Goal: Transaction & Acquisition: Purchase product/service

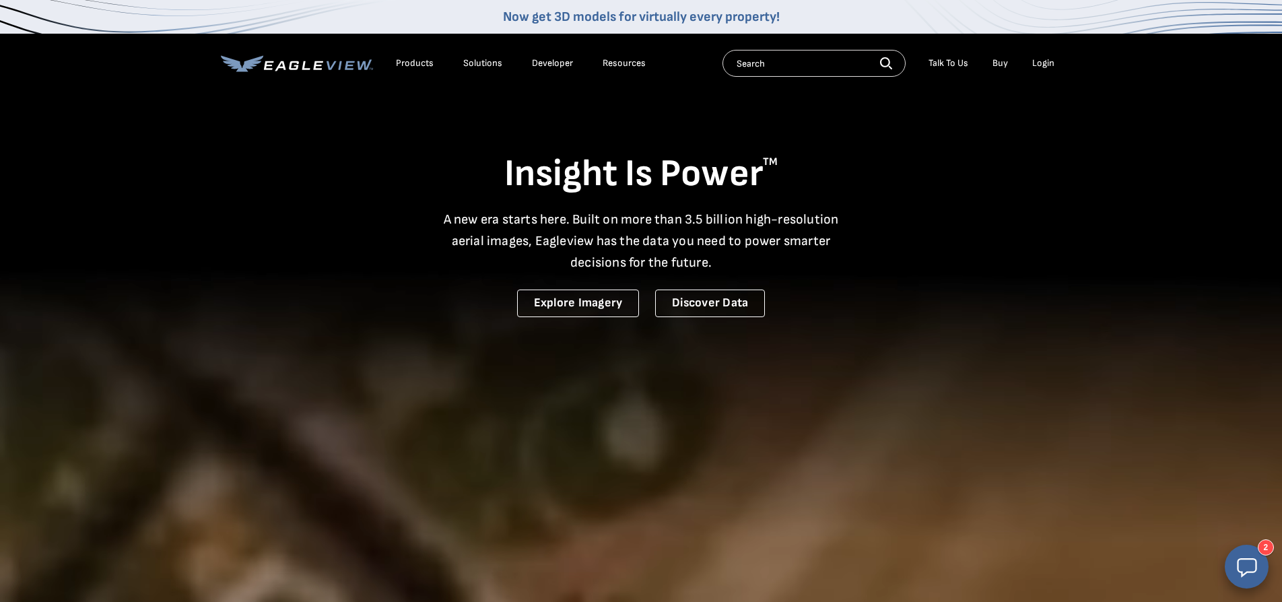
click at [1049, 67] on div "Login" at bounding box center [1043, 63] width 22 height 12
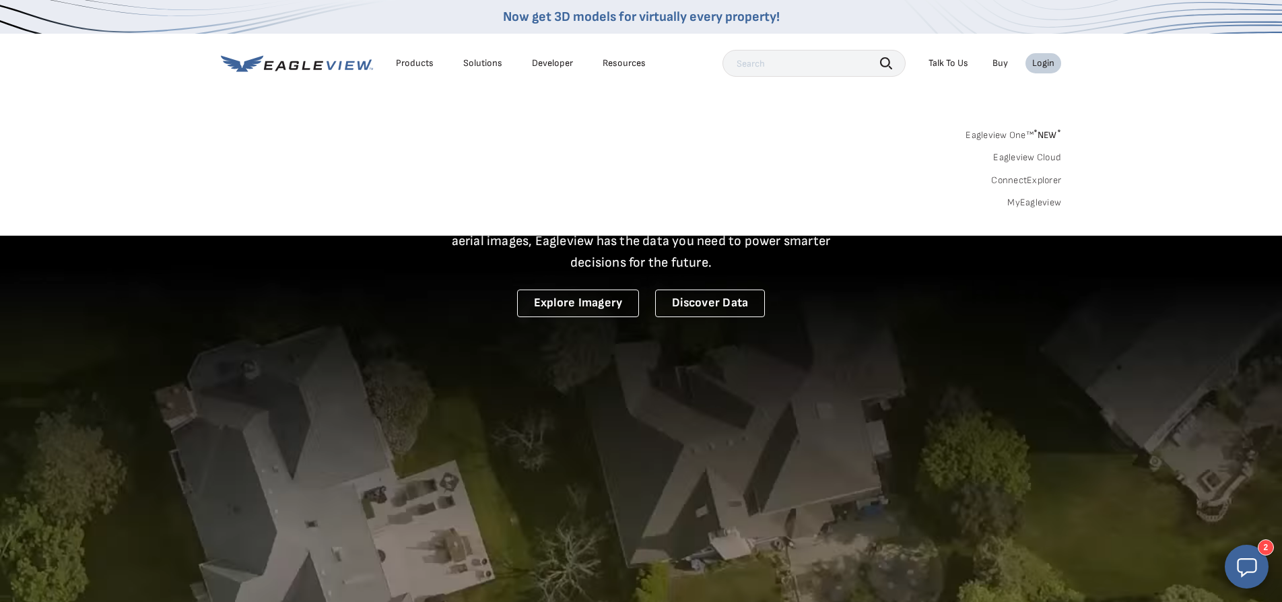
click at [1047, 199] on link "MyEagleview" at bounding box center [1035, 203] width 54 height 12
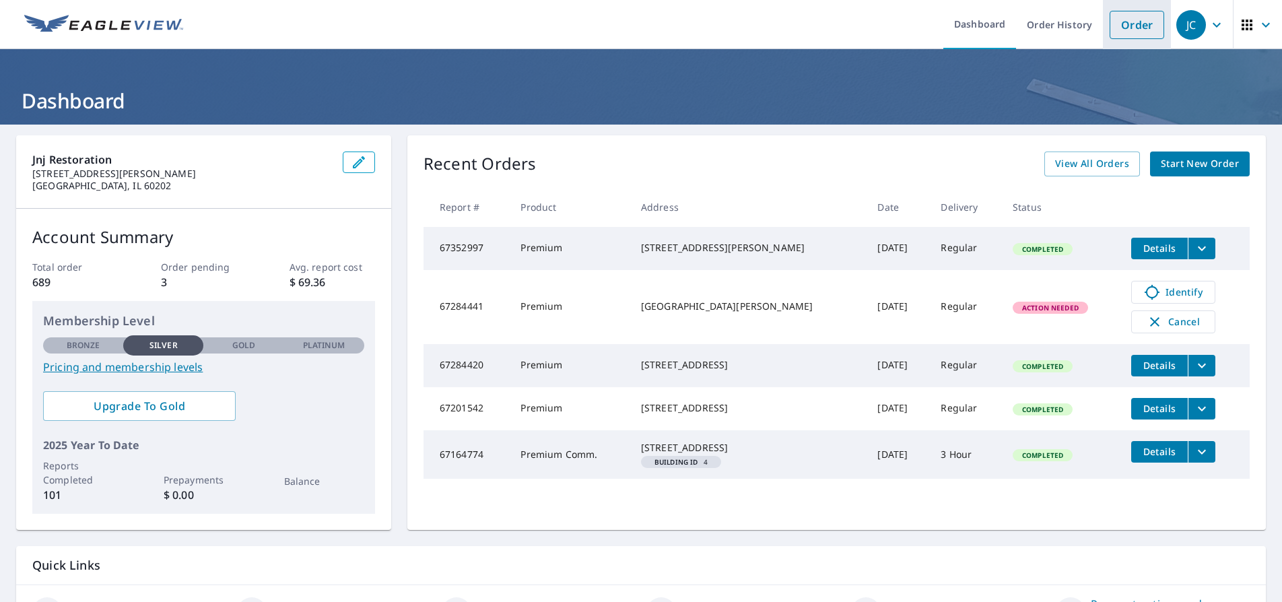
click at [1126, 30] on link "Order" at bounding box center [1137, 25] width 55 height 28
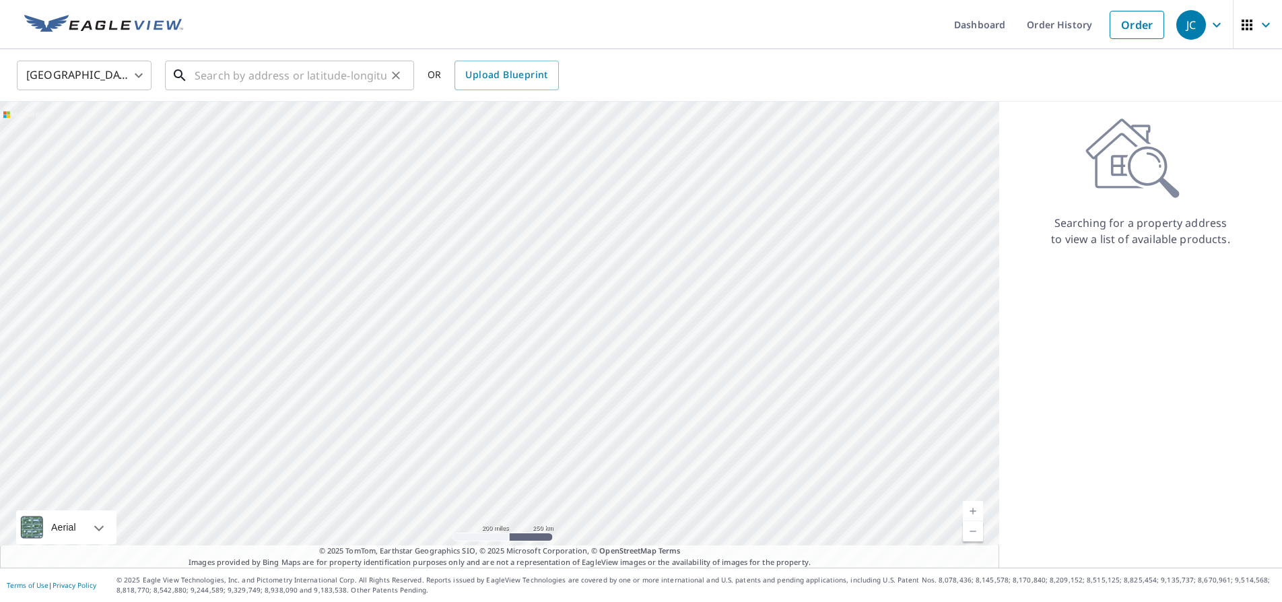
click at [249, 79] on input "text" at bounding box center [291, 76] width 192 height 38
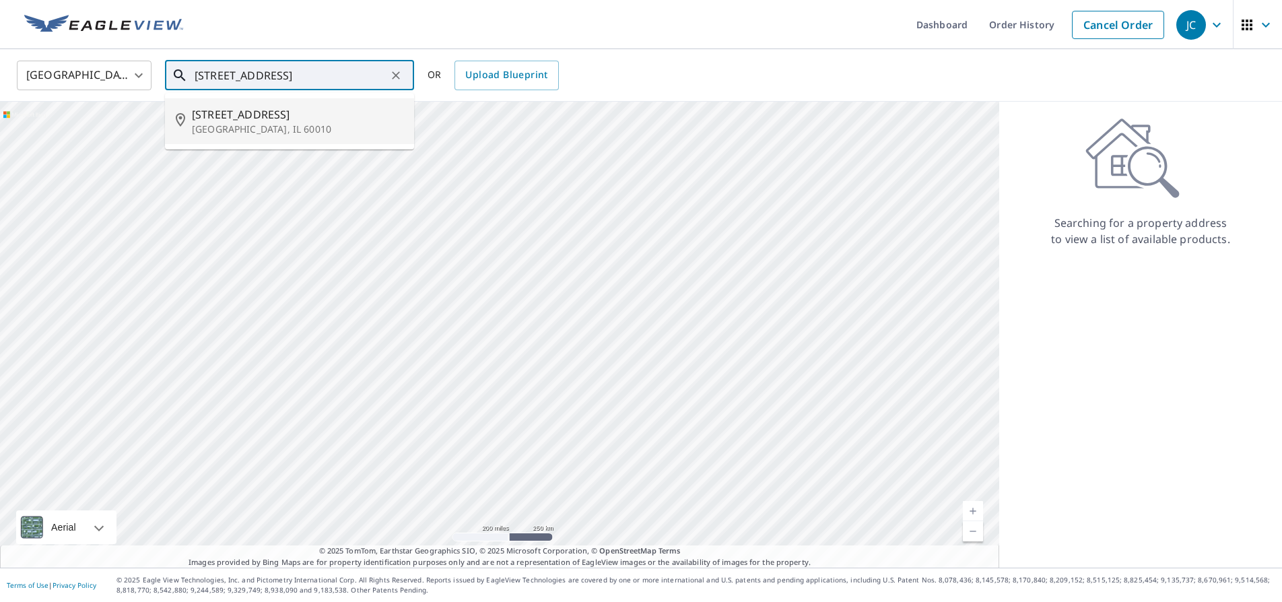
click at [230, 111] on span "78 Dundee Ln" at bounding box center [297, 114] width 211 height 16
type input "78 Dundee Ln Barrington, IL 60010"
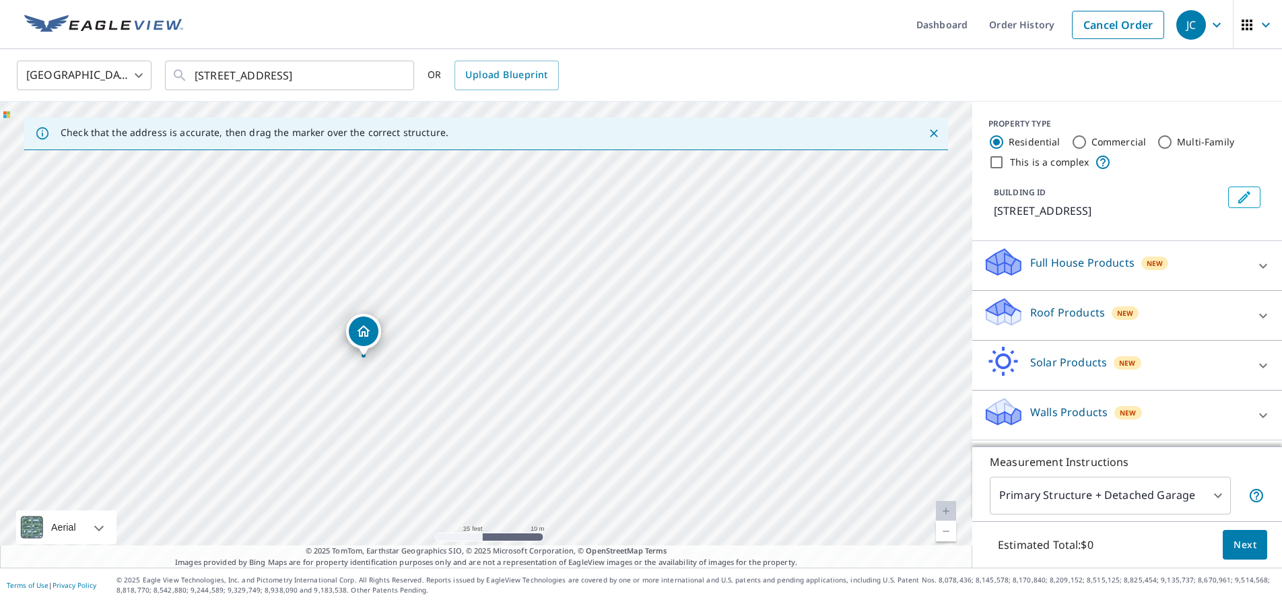
click at [1057, 321] on div "Roof Products New" at bounding box center [1115, 315] width 264 height 38
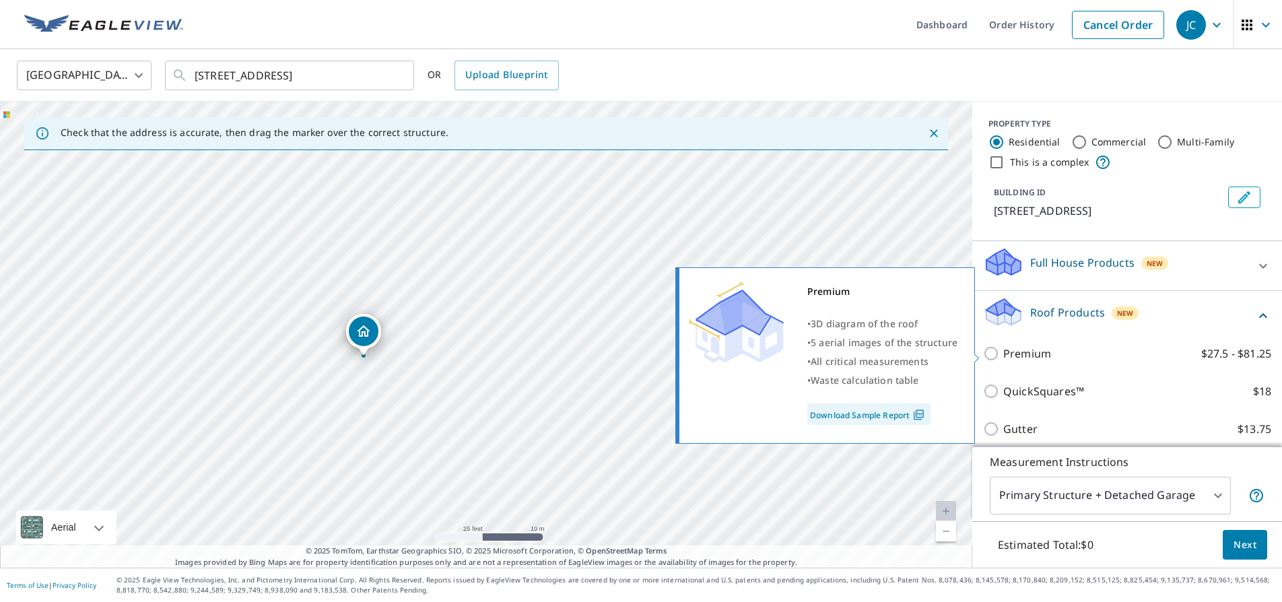
click at [993, 352] on input "Premium $27.5 - $81.25" at bounding box center [993, 354] width 20 height 16
checkbox input "true"
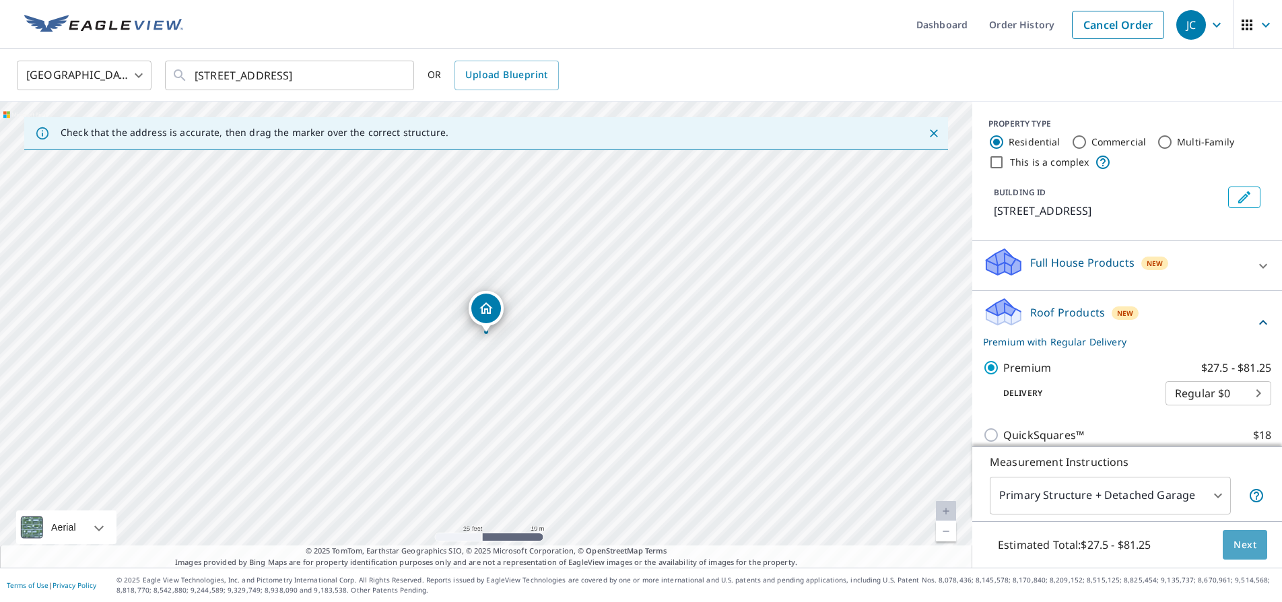
click at [1247, 545] on span "Next" at bounding box center [1245, 545] width 23 height 17
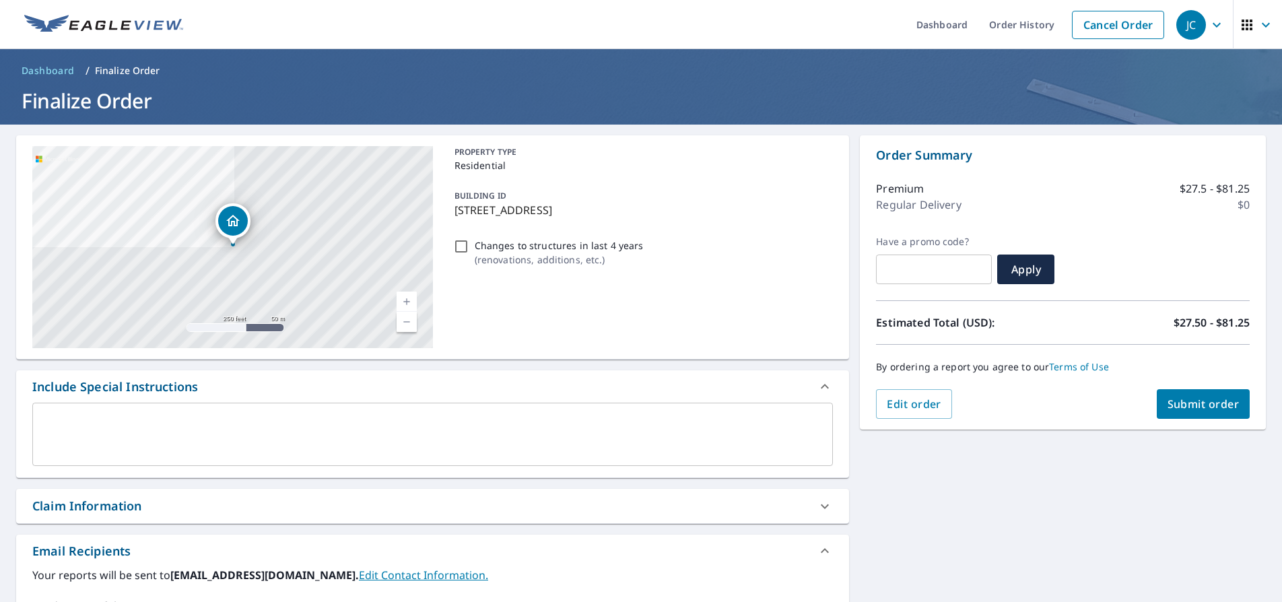
click at [1201, 406] on span "Submit order" at bounding box center [1204, 404] width 72 height 15
